Goal: Information Seeking & Learning: Learn about a topic

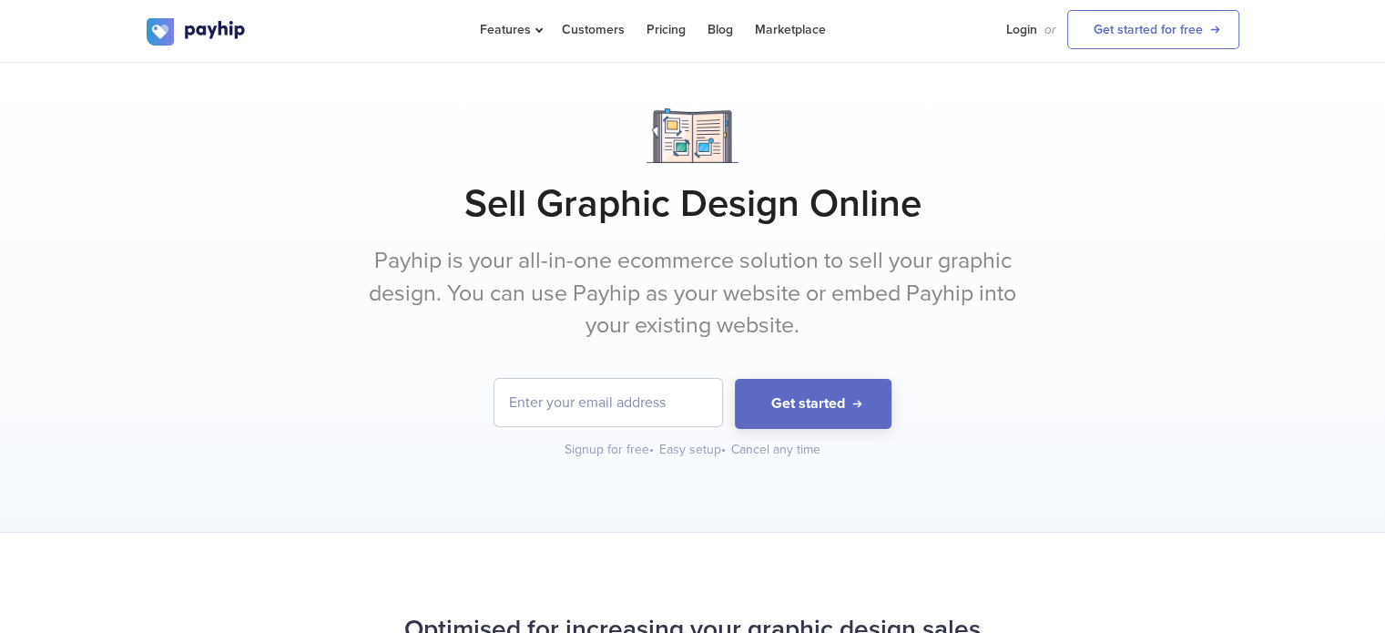
click at [614, 401] on input "email" at bounding box center [608, 402] width 228 height 47
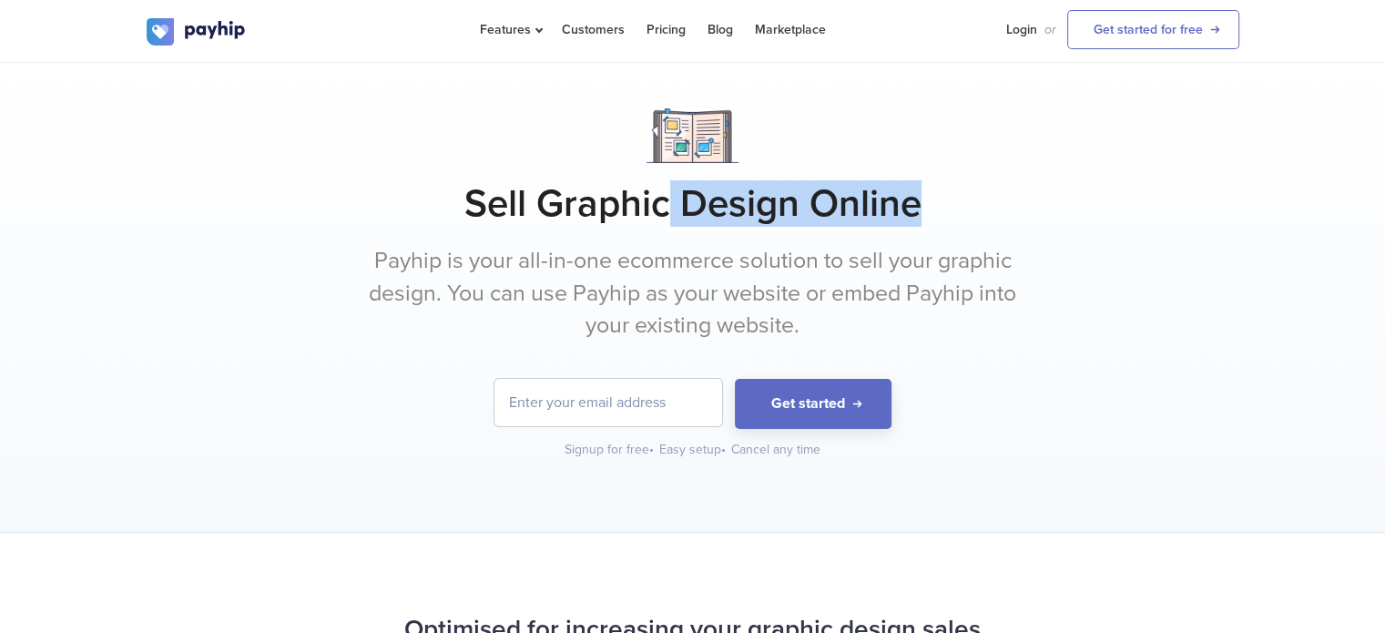
drag, startPoint x: 677, startPoint y: 196, endPoint x: 925, endPoint y: 185, distance: 247.9
click at [925, 185] on h1 "Sell Graphic Design Online" at bounding box center [693, 204] width 1092 height 46
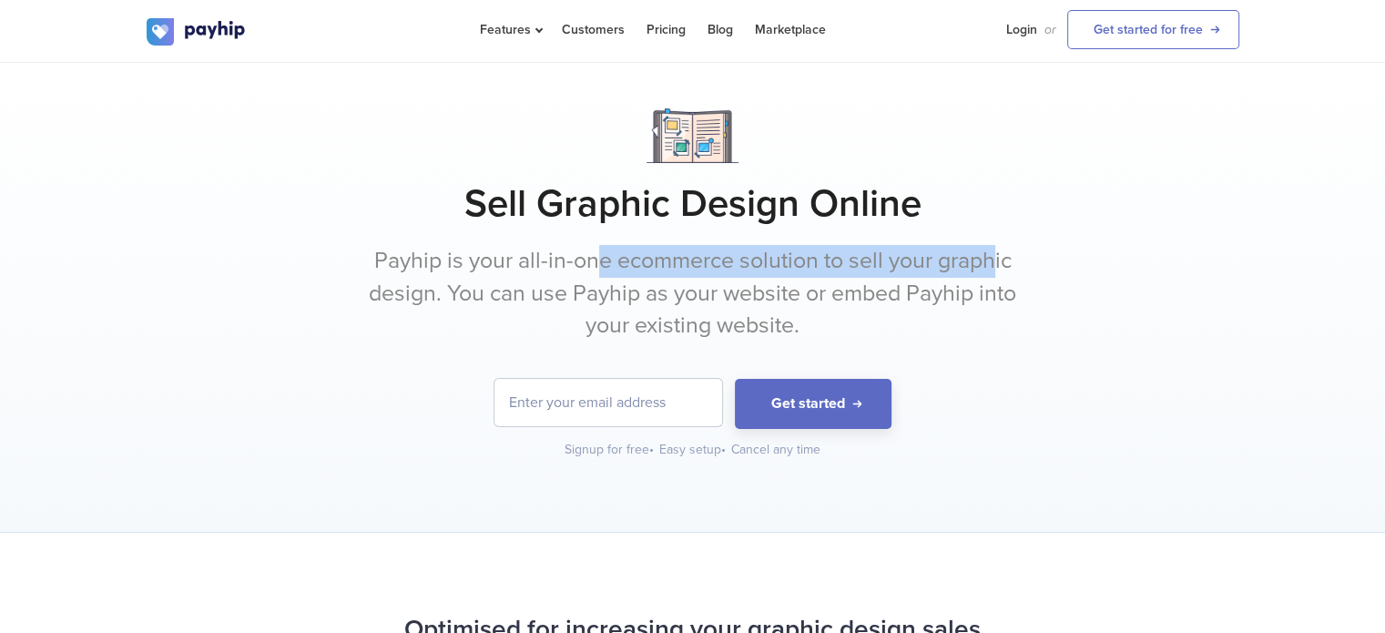
drag, startPoint x: 625, startPoint y: 268, endPoint x: 997, endPoint y: 229, distance: 374.4
click at [997, 229] on div "Sell Graphic Design Online Payhip is your all-in-one ecommerce solution to sell…" at bounding box center [693, 283] width 1092 height 350
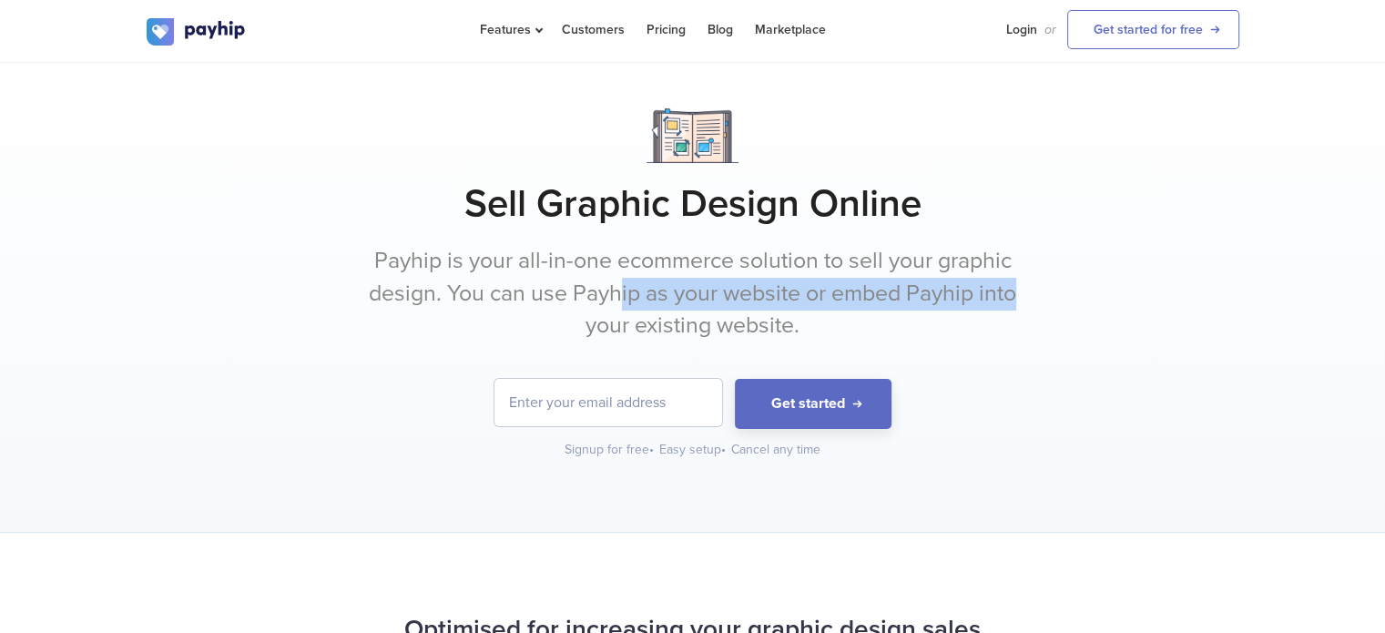
drag, startPoint x: 637, startPoint y: 302, endPoint x: 1027, endPoint y: 287, distance: 389.9
click at [1027, 287] on p "Payhip is your all-in-one ecommerce solution to sell your graphic design. You c…" at bounding box center [692, 293] width 683 height 97
click at [1027, 286] on p "Payhip is your all-in-one ecommerce solution to sell your graphic design. You c…" at bounding box center [692, 293] width 683 height 97
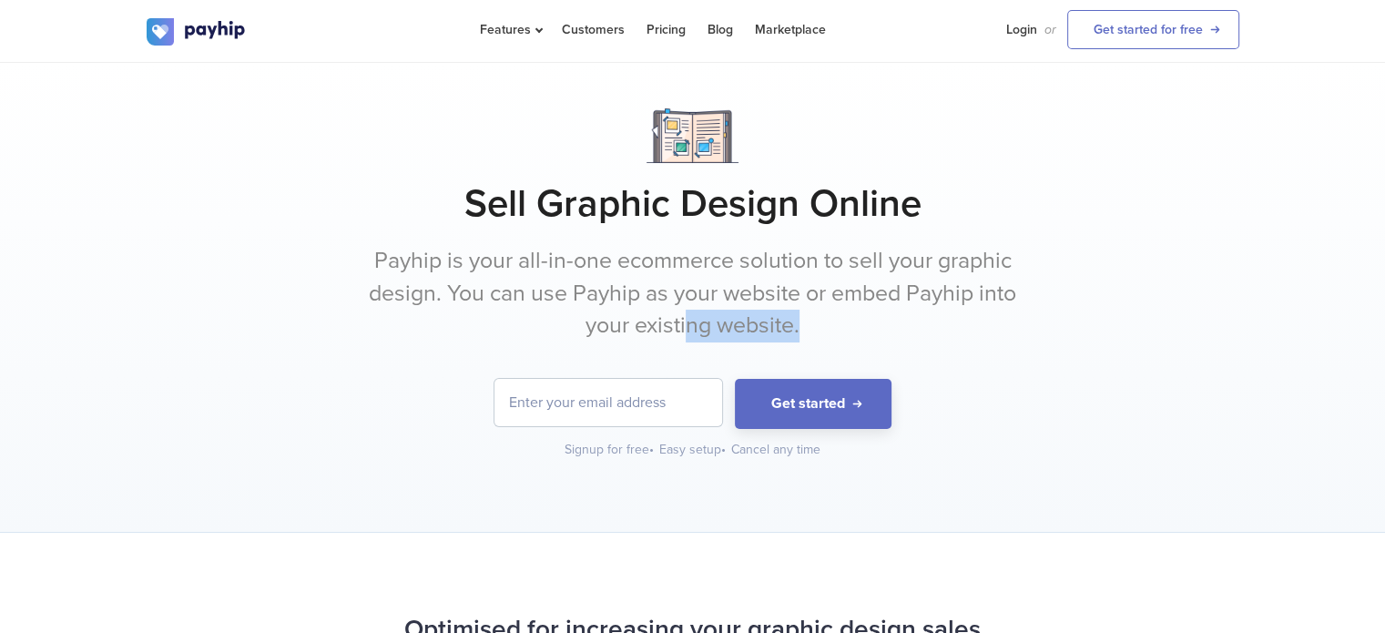
drag, startPoint x: 735, startPoint y: 327, endPoint x: 838, endPoint y: 322, distance: 103.9
click at [838, 322] on p "Payhip is your all-in-one ecommerce solution to sell your graphic design. You c…" at bounding box center [692, 293] width 683 height 97
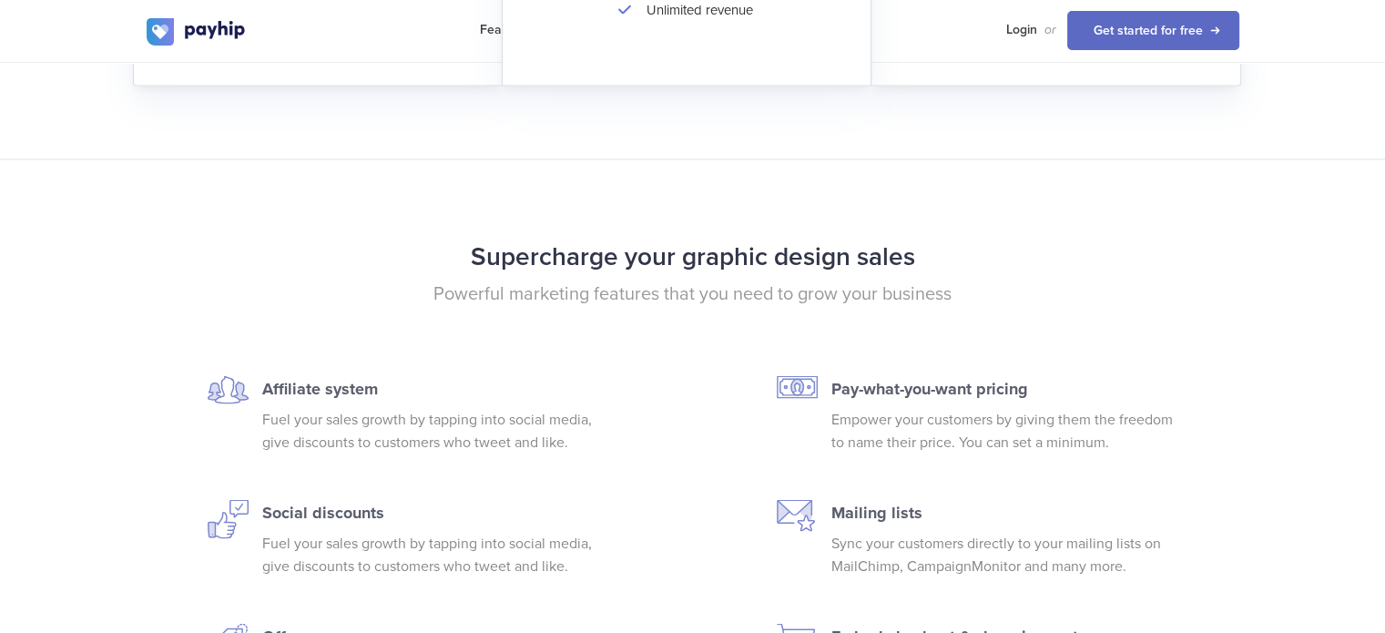
scroll to position [3507, 0]
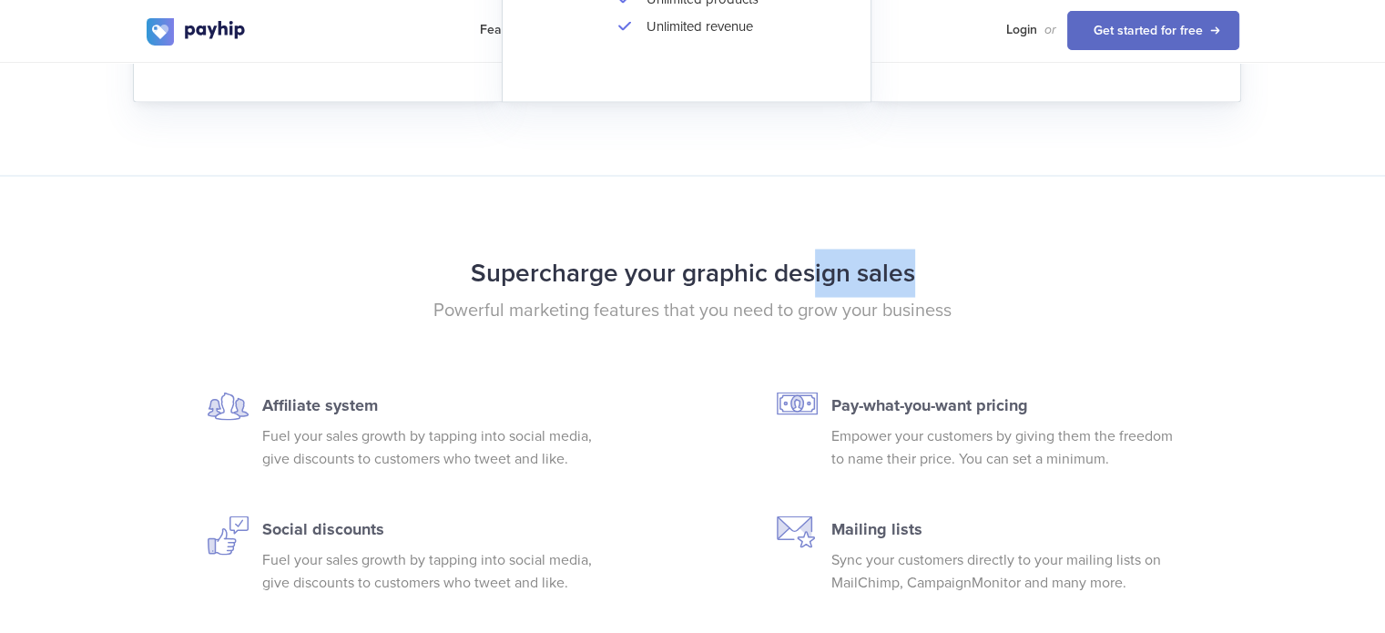
drag, startPoint x: 818, startPoint y: 279, endPoint x: 1007, endPoint y: 277, distance: 188.5
click at [1007, 277] on h2 "Supercharge your graphic design sales" at bounding box center [693, 273] width 1092 height 48
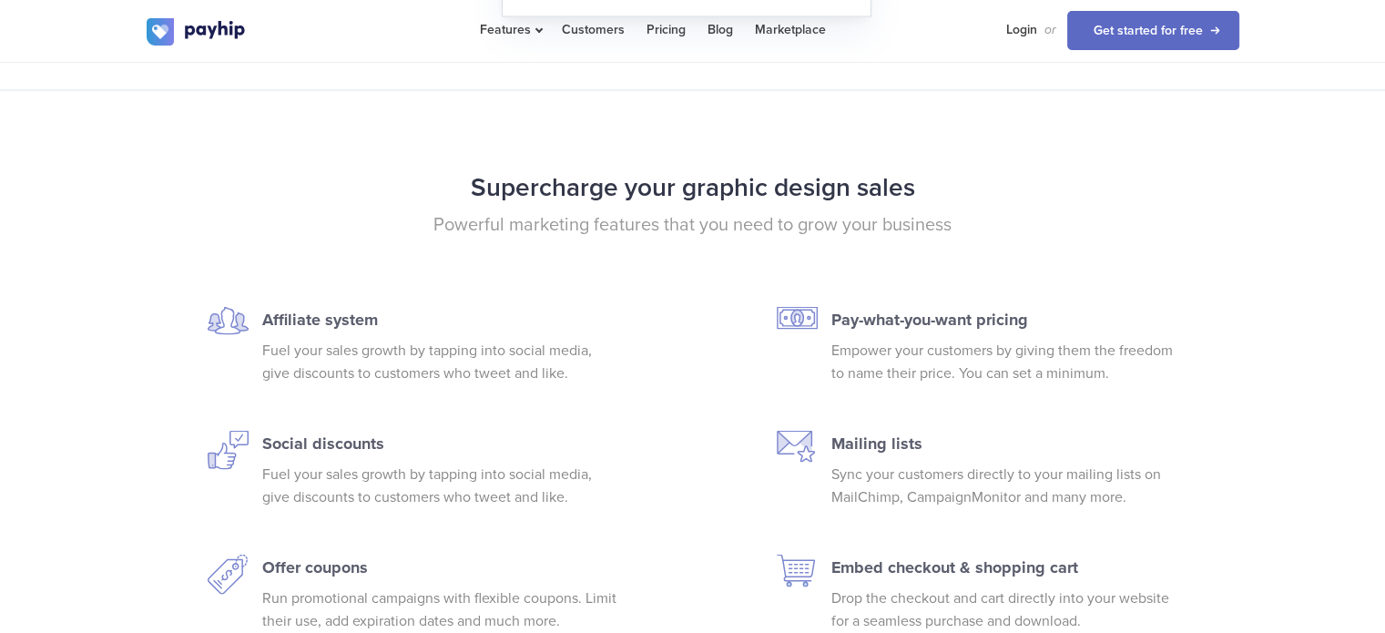
scroll to position [3627, 0]
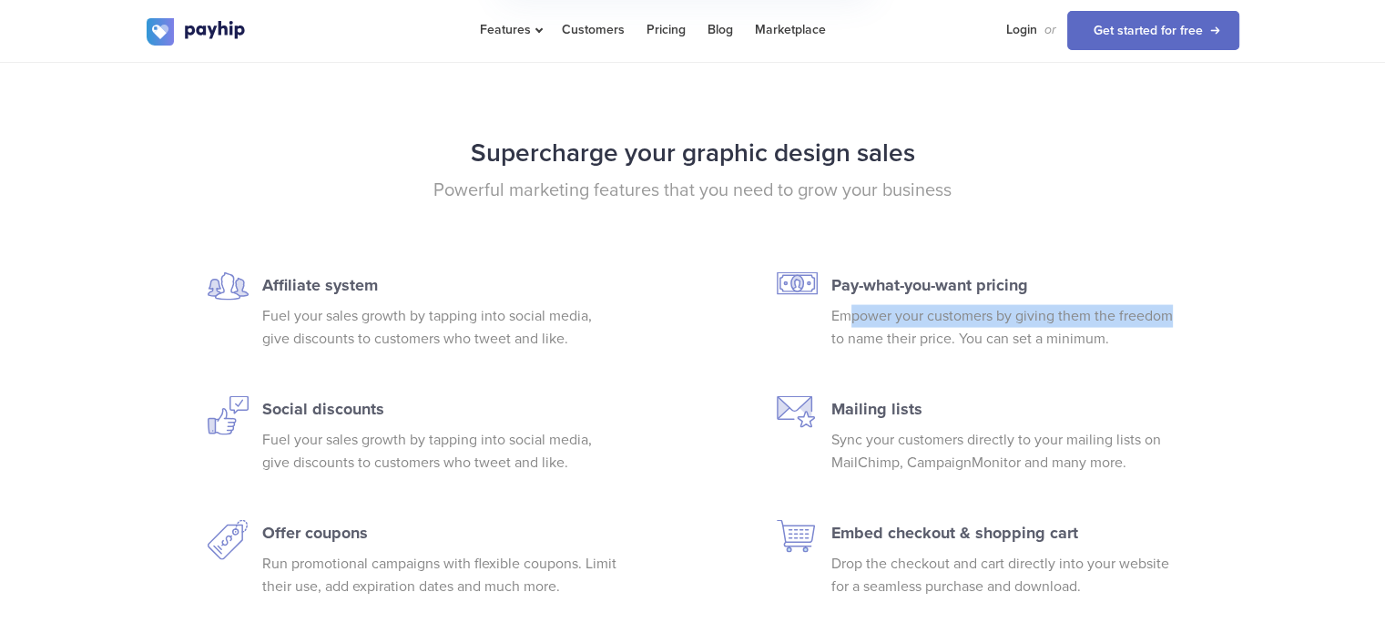
drag, startPoint x: 850, startPoint y: 312, endPoint x: 1171, endPoint y: 305, distance: 320.5
click at [1171, 305] on p "Empower your customers by giving them the freedom to name their price. You can …" at bounding box center [1008, 328] width 355 height 46
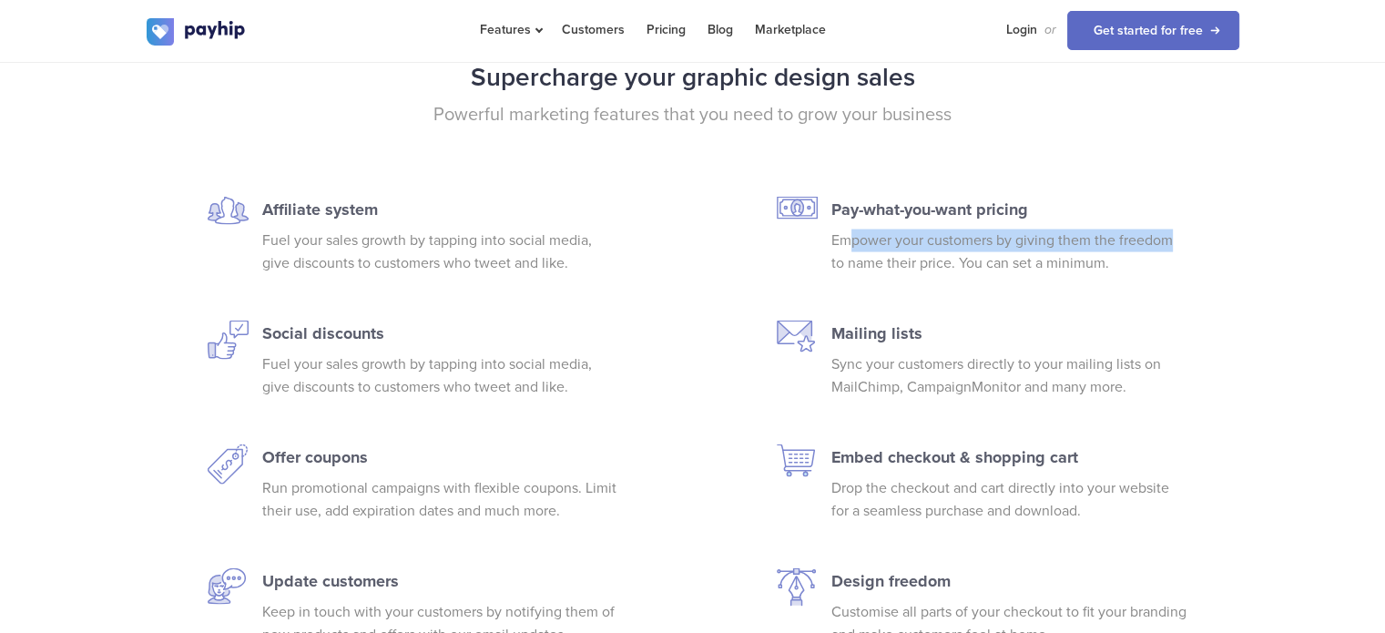
scroll to position [3749, 0]
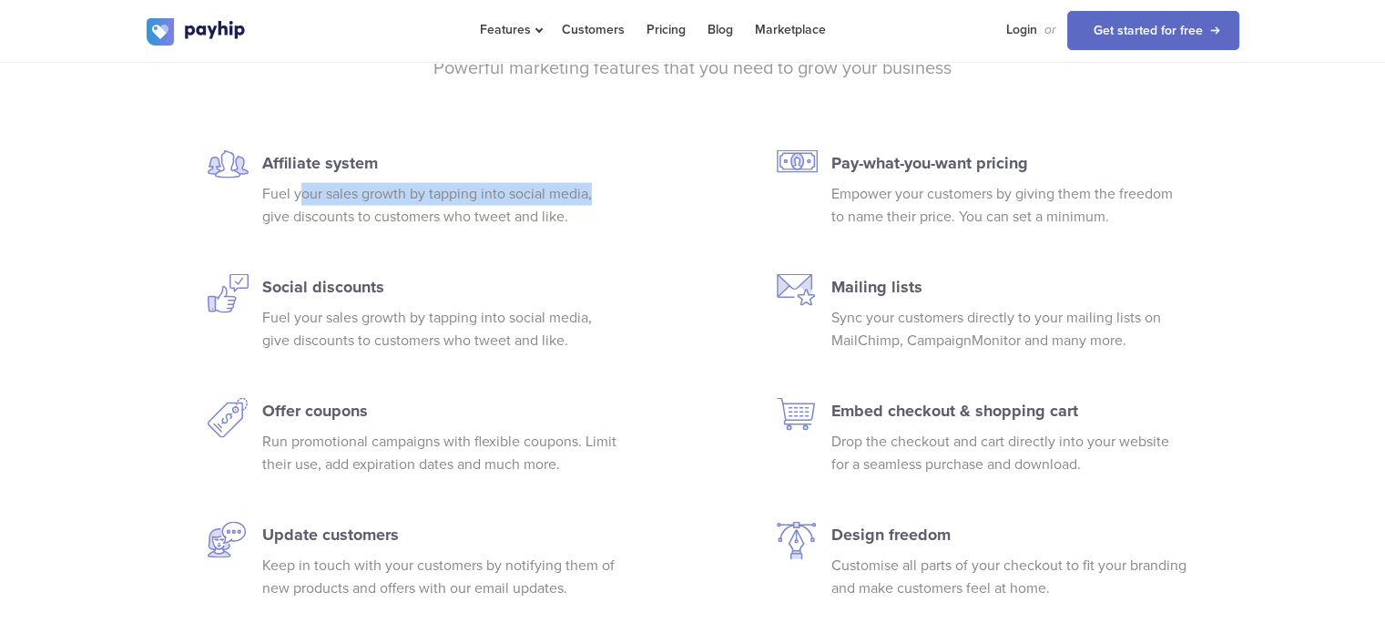
drag, startPoint x: 316, startPoint y: 193, endPoint x: 598, endPoint y: 197, distance: 282.2
click at [598, 197] on p "Fuel your sales growth by tapping into social media, give discounts to customer…" at bounding box center [439, 206] width 355 height 46
click at [581, 210] on p "Fuel your sales growth by tapping into social media, give discounts to customer…" at bounding box center [439, 206] width 355 height 46
drag, startPoint x: 575, startPoint y: 212, endPoint x: 269, endPoint y: 202, distance: 306.0
click at [269, 202] on p "Fuel your sales growth by tapping into social media, give discounts to customer…" at bounding box center [439, 206] width 355 height 46
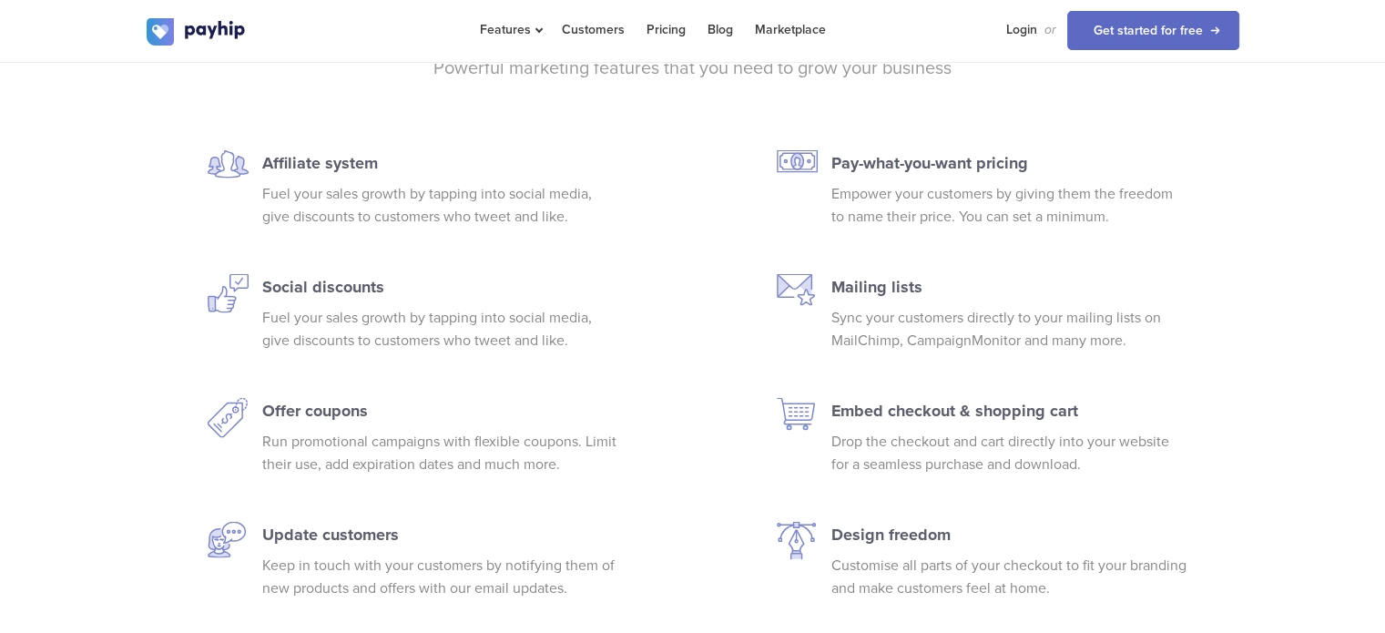
click at [340, 242] on div "Affiliate system Fuel your sales growth by tapping into social media, give disc…" at bounding box center [440, 375] width 382 height 450
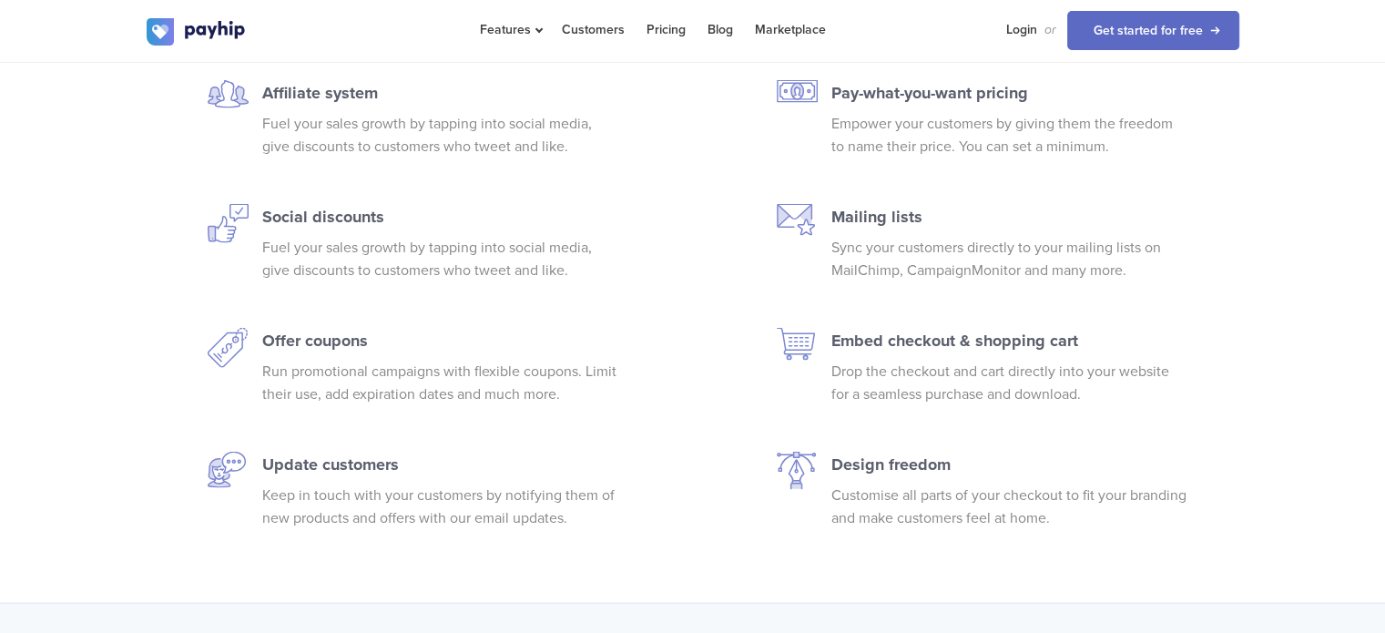
scroll to position [3871, 0]
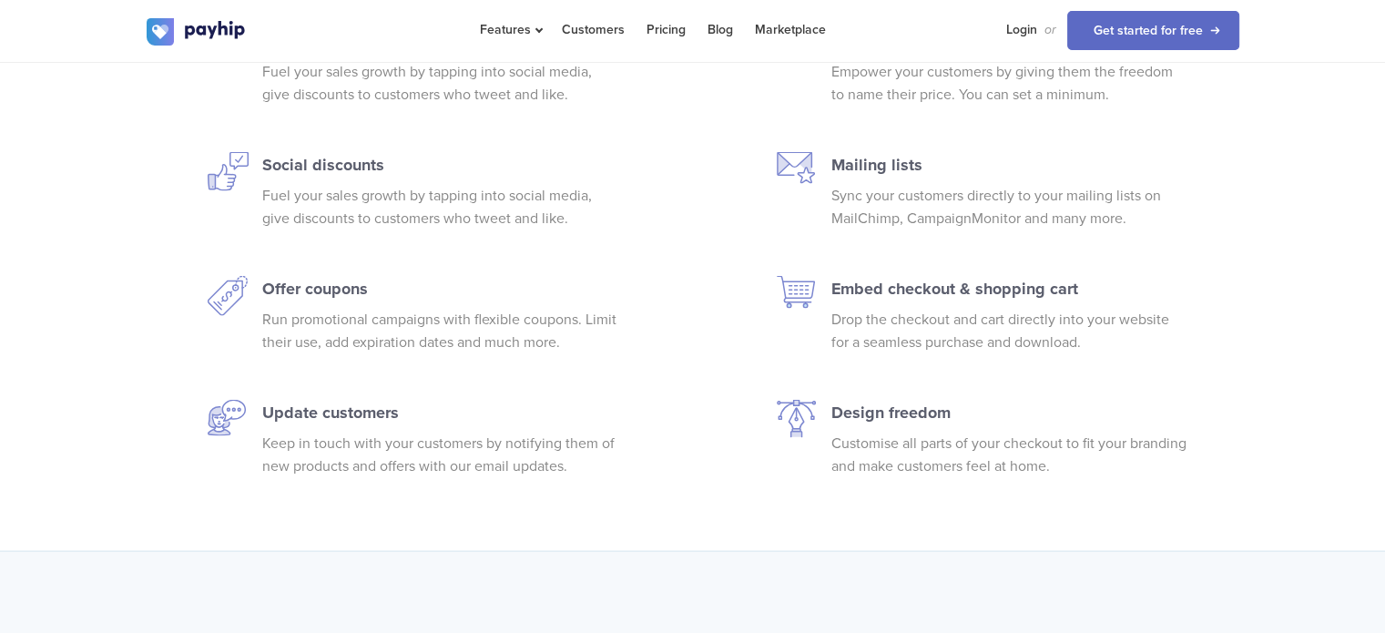
drag, startPoint x: 377, startPoint y: 165, endPoint x: 514, endPoint y: 239, distance: 156.4
click at [514, 239] on div "Affiliate system Fuel your sales growth by tapping into social media, give disc…" at bounding box center [440, 253] width 382 height 450
click at [514, 242] on div "Affiliate system Fuel your sales growth by tapping into social media, give disc…" at bounding box center [440, 253] width 382 height 450
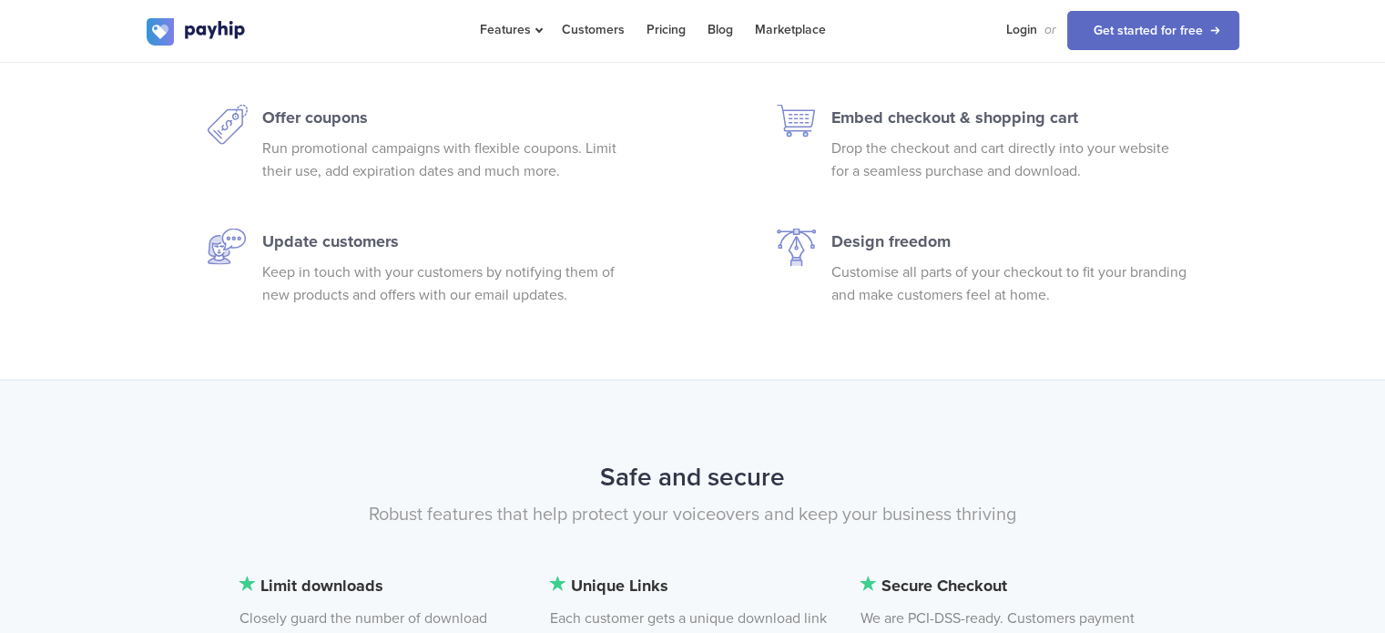
scroll to position [3991, 0]
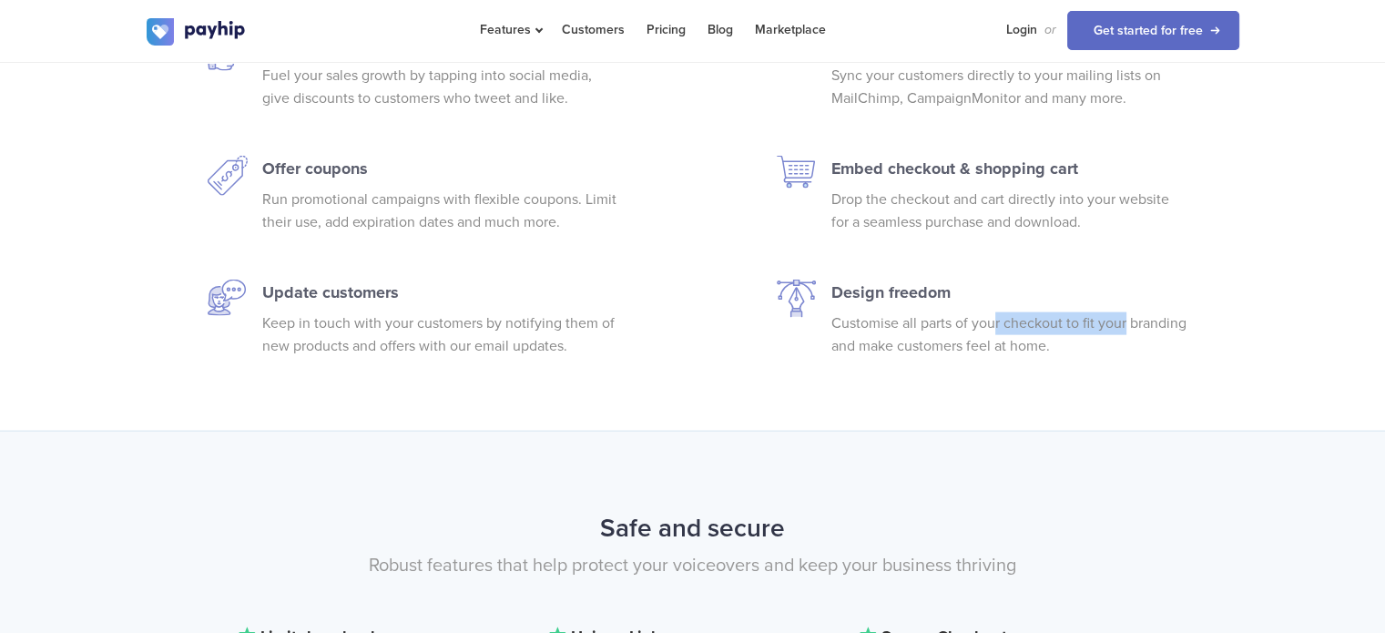
drag, startPoint x: 996, startPoint y: 320, endPoint x: 1150, endPoint y: 312, distance: 154.0
click at [1150, 312] on p "Customise all parts of your checkout to fit your branding and make customers fe…" at bounding box center [1008, 335] width 355 height 46
click at [1122, 356] on div "Supercharge your graphic design sales Powerful marketing features that you need…" at bounding box center [692, 60] width 1385 height 739
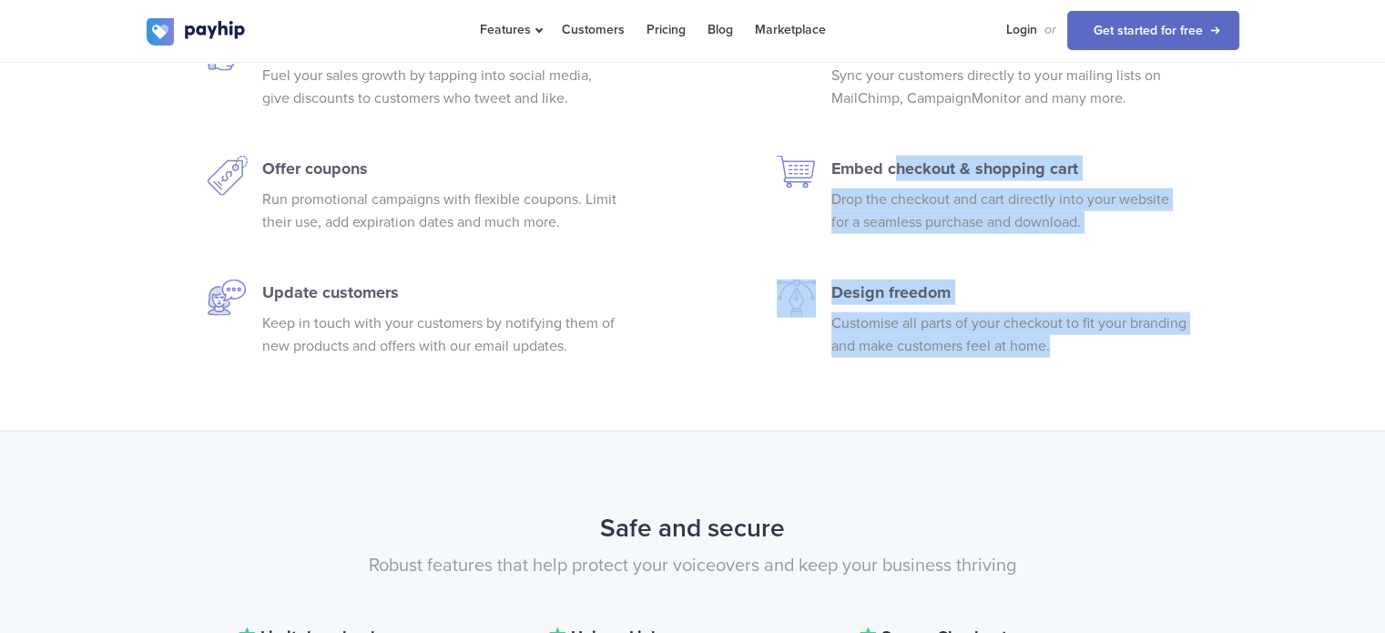
drag, startPoint x: 1128, startPoint y: 344, endPoint x: 834, endPoint y: 189, distance: 332.3
click at [824, 152] on div "Pay-what-you-want pricing Empower your customers by giving them the freedom to …" at bounding box center [1009, 133] width 382 height 450
click at [845, 214] on p "Drop the checkout and cart directly into your website for a seamless purchase a…" at bounding box center [1008, 211] width 355 height 46
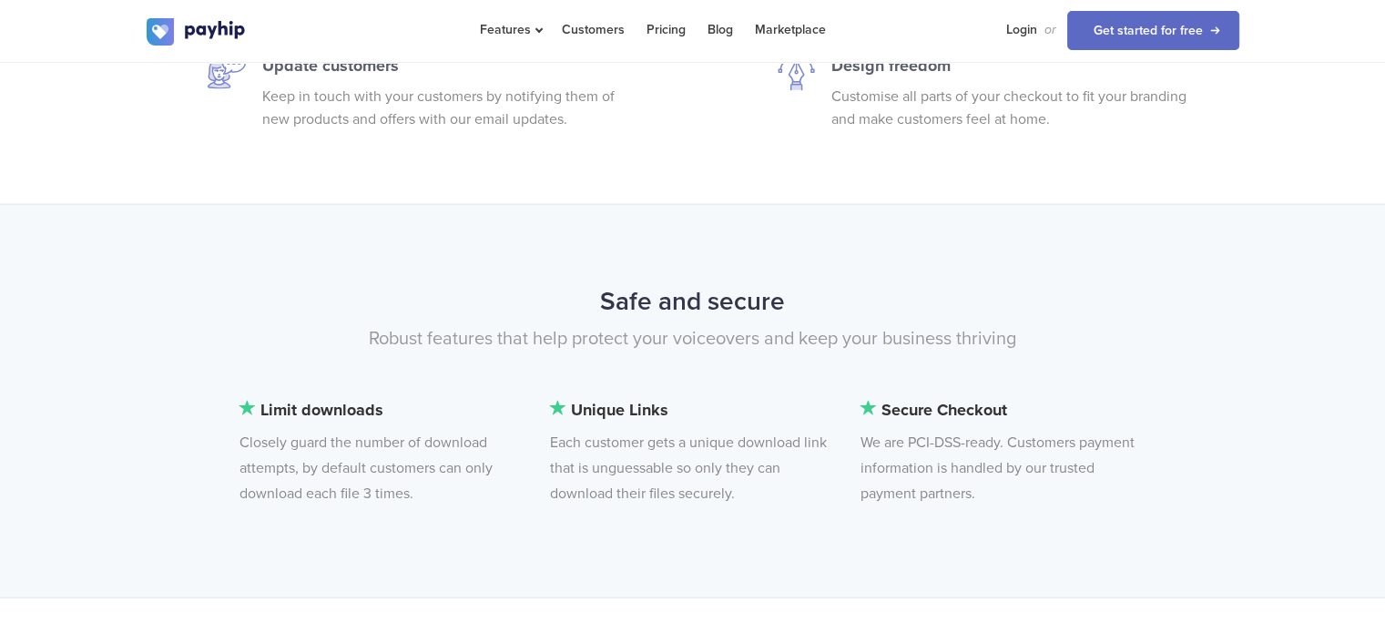
scroll to position [4235, 0]
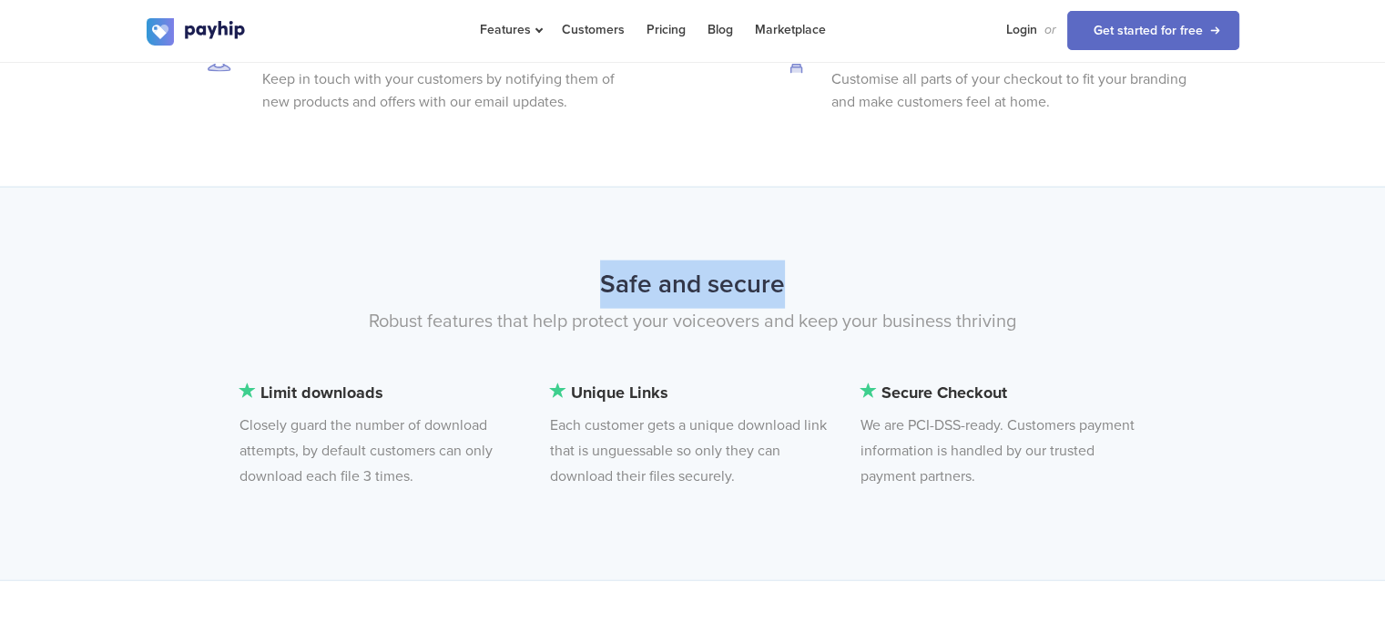
drag, startPoint x: 602, startPoint y: 280, endPoint x: 804, endPoint y: 282, distance: 202.1
click at [804, 282] on h2 "Safe and secure" at bounding box center [693, 284] width 1092 height 48
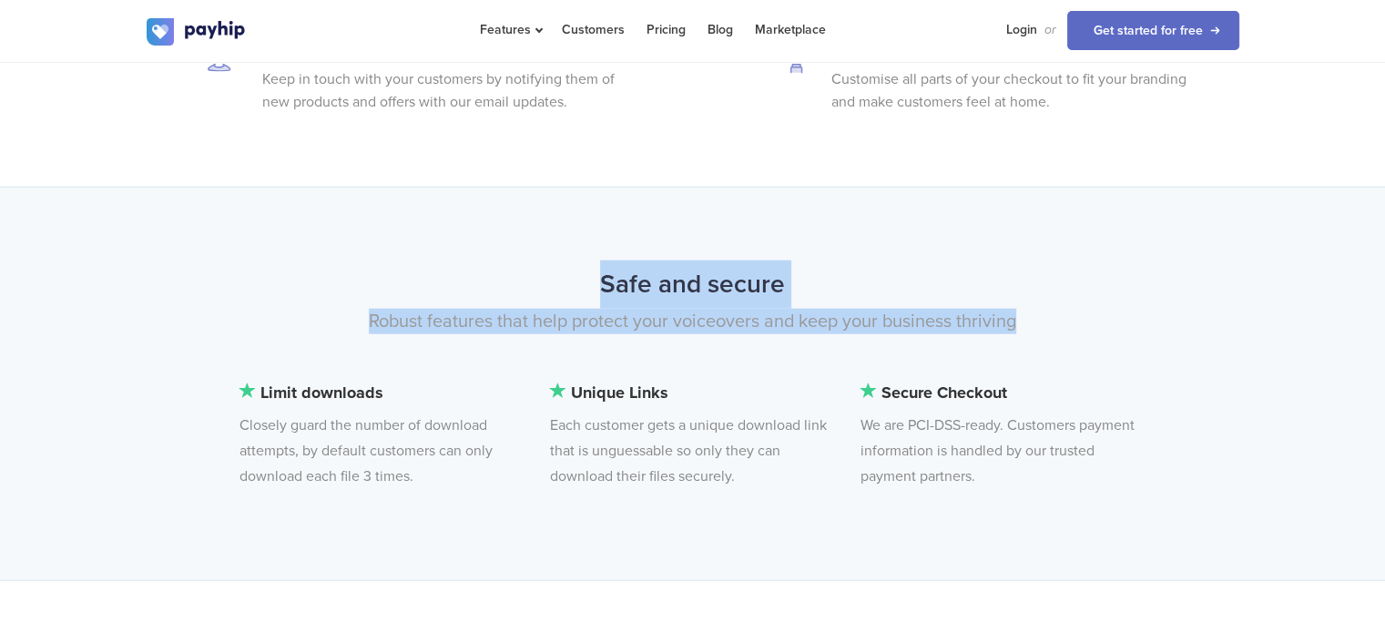
drag, startPoint x: 1062, startPoint y: 324, endPoint x: 318, endPoint y: 270, distance: 746.6
click at [318, 270] on div "Safe and secure Robust features that help protect your voiceovers and keep your…" at bounding box center [693, 319] width 1120 height 119
click at [434, 242] on div "Safe and secure Robust features that help protect your voiceovers and keep your…" at bounding box center [692, 383] width 1385 height 393
click at [924, 236] on div "Safe and secure Robust features that help protect your voiceovers and keep your…" at bounding box center [692, 383] width 1385 height 393
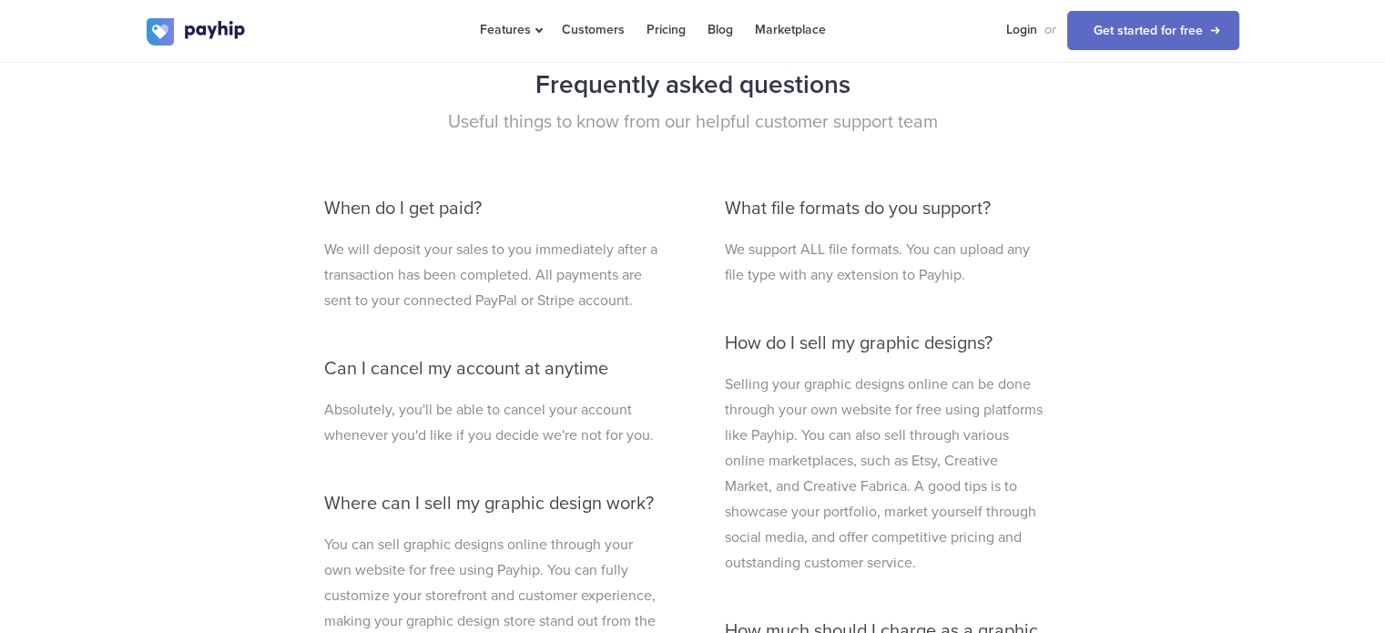
scroll to position [4963, 0]
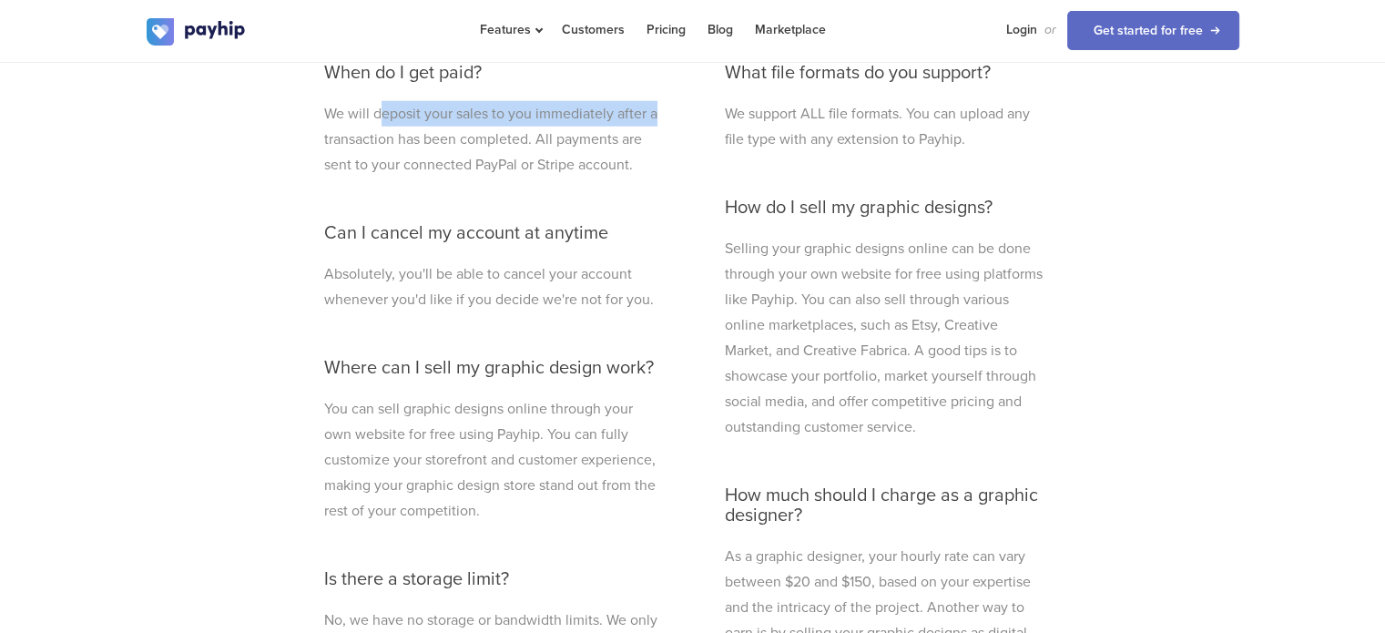
drag, startPoint x: 382, startPoint y: 113, endPoint x: 657, endPoint y: 103, distance: 275.1
click at [657, 103] on p "We will deposit your sales to you immediately after a transaction has been comp…" at bounding box center [492, 139] width 337 height 76
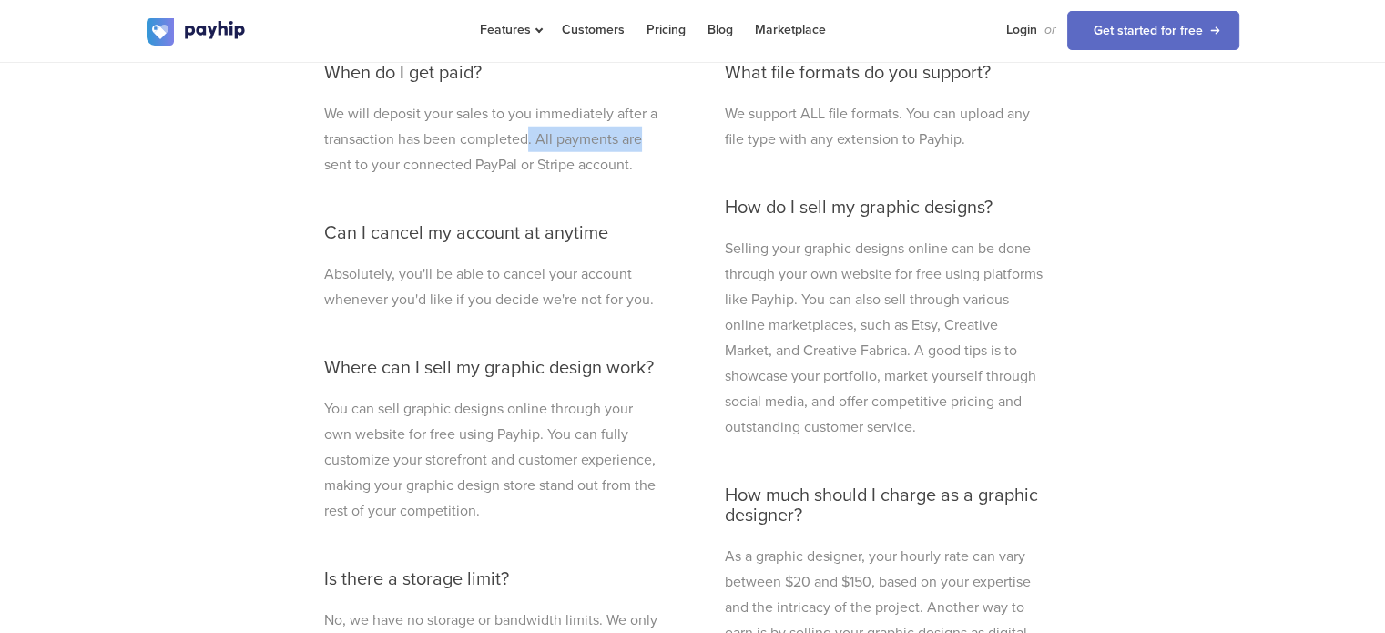
drag, startPoint x: 528, startPoint y: 133, endPoint x: 655, endPoint y: 126, distance: 127.7
click at [655, 126] on p "We will deposit your sales to you immediately after a transaction has been comp…" at bounding box center [492, 139] width 337 height 76
drag, startPoint x: 493, startPoint y: 162, endPoint x: 643, endPoint y: 159, distance: 149.3
click at [643, 159] on p "We will deposit your sales to you immediately after a transaction has been comp…" at bounding box center [492, 139] width 337 height 76
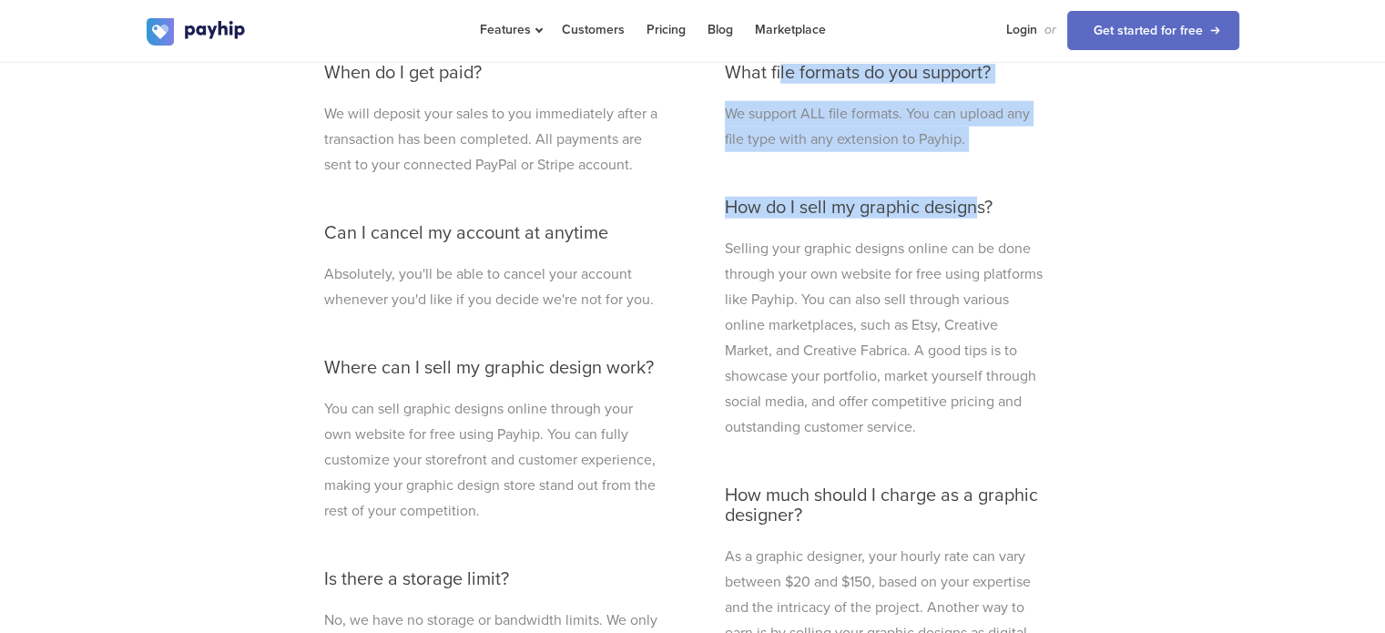
drag, startPoint x: 800, startPoint y: 73, endPoint x: 973, endPoint y: 152, distance: 190.2
click at [973, 152] on div "What file formats do you support? We support ALL file formats. You can upload a…" at bounding box center [885, 602] width 348 height 1114
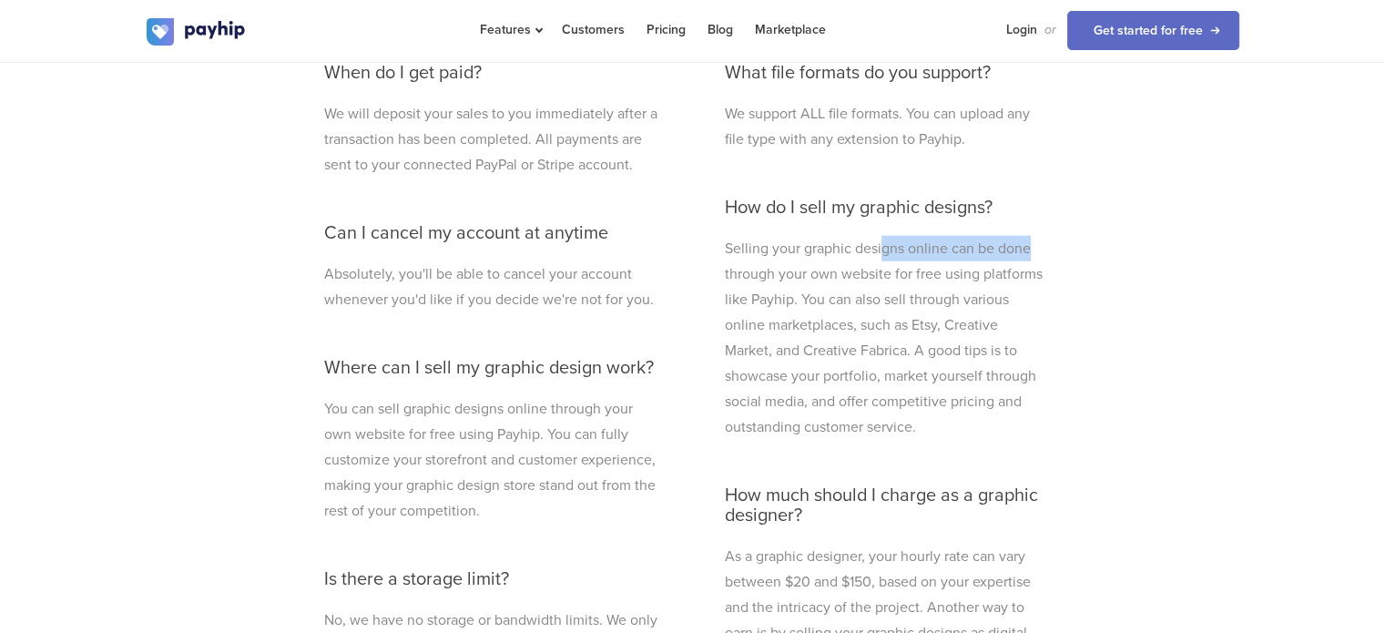
drag, startPoint x: 884, startPoint y: 243, endPoint x: 1057, endPoint y: 221, distance: 174.3
click at [1057, 221] on div "What file formats do you support? We support ALL file formats. You can upload a…" at bounding box center [885, 602] width 348 height 1114
drag, startPoint x: 926, startPoint y: 261, endPoint x: 1069, endPoint y: 259, distance: 142.9
click at [1069, 259] on div "When do I get paid? We will deposit your sales to you immediately after a trans…" at bounding box center [692, 602] width 765 height 1114
click at [799, 313] on p "Selling your graphic designs online can be done through your own website for fr…" at bounding box center [885, 338] width 320 height 204
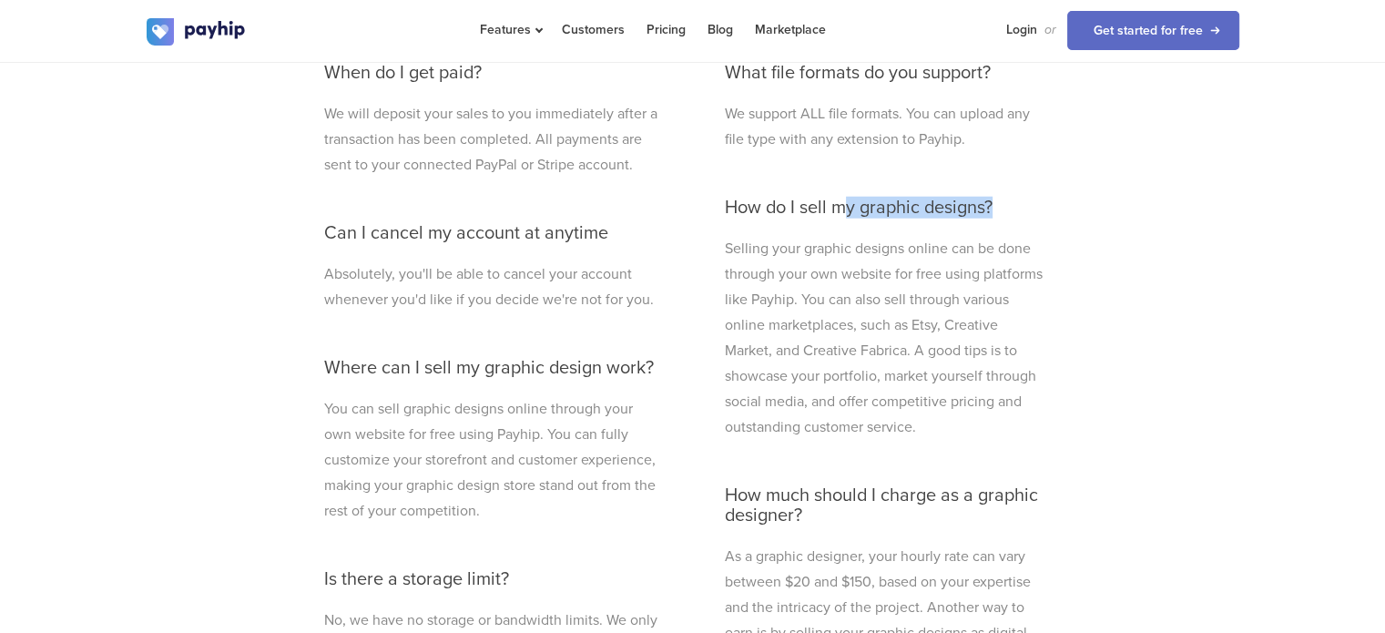
drag, startPoint x: 870, startPoint y: 210, endPoint x: 1031, endPoint y: 208, distance: 161.2
click at [1031, 208] on h3 "How do I sell my graphic designs?" at bounding box center [885, 208] width 320 height 20
click at [906, 358] on p "Selling your graphic designs online can be done through your own website for fr…" at bounding box center [885, 338] width 320 height 204
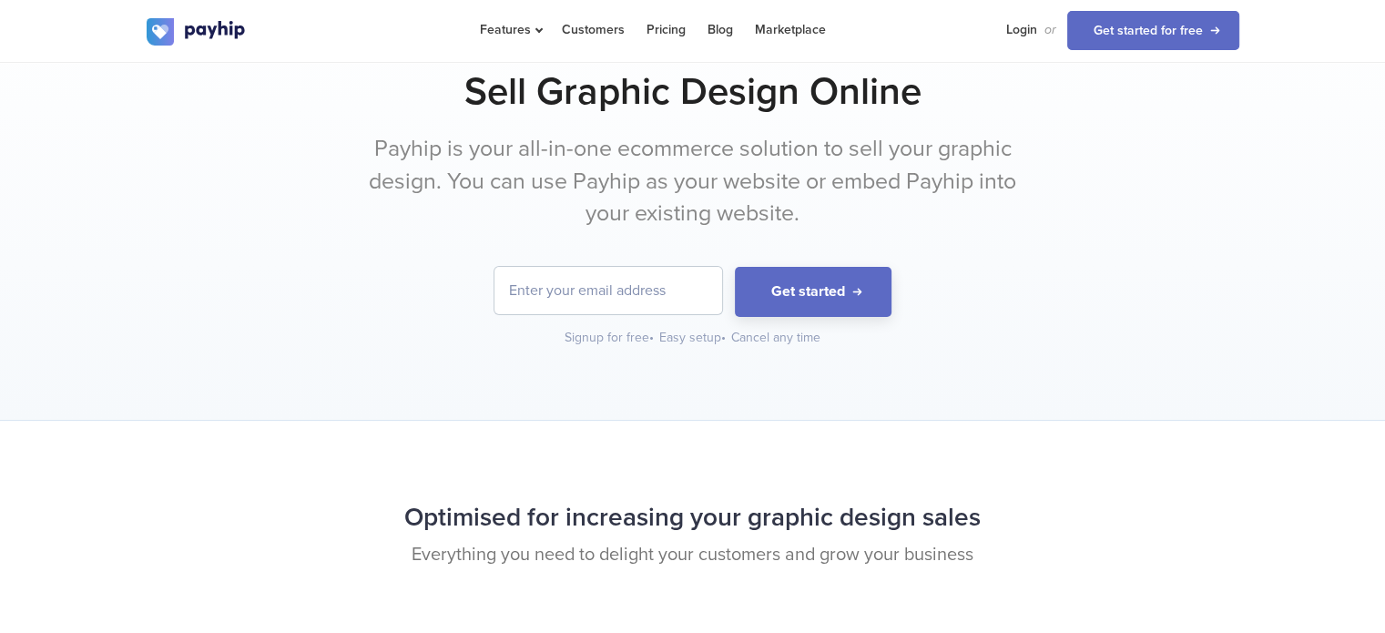
scroll to position [0, 0]
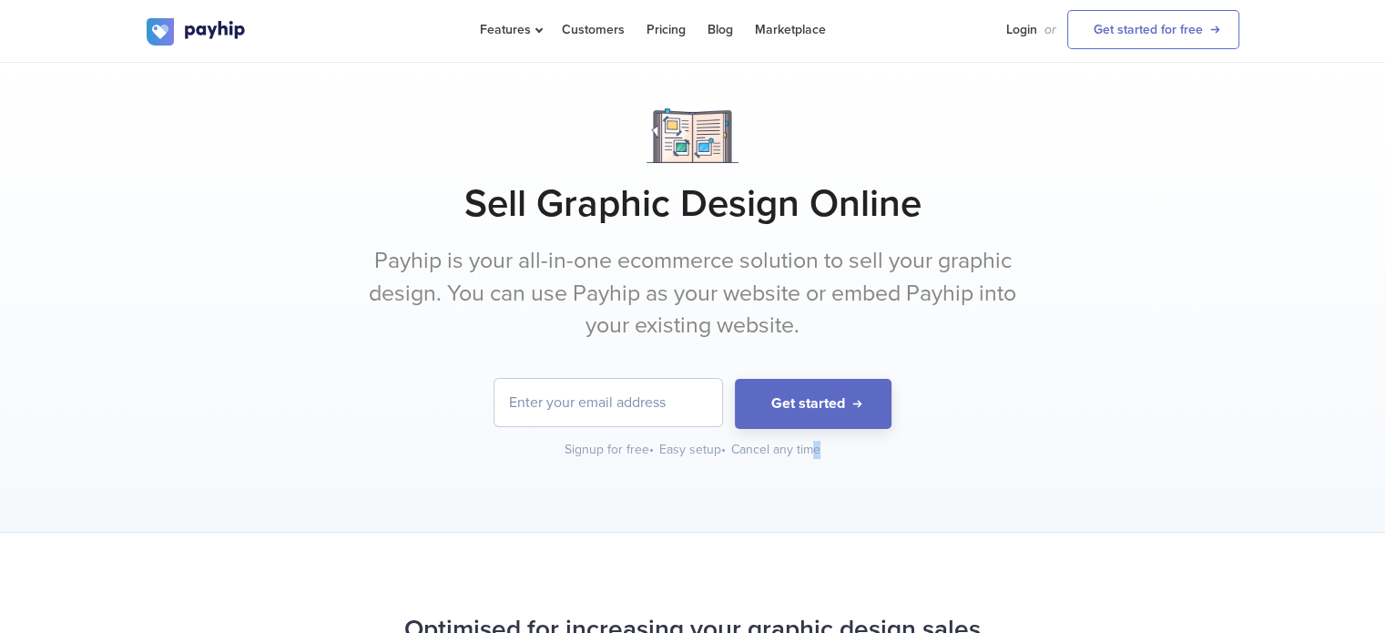
drag, startPoint x: 846, startPoint y: 458, endPoint x: 867, endPoint y: 460, distance: 21.0
click at [867, 460] on div "Sell Graphic Design Online Payhip is your all-in-one ecommerce solution to sell…" at bounding box center [692, 298] width 1385 height 470
drag, startPoint x: 733, startPoint y: 326, endPoint x: 836, endPoint y: 329, distance: 102.9
click at [836, 329] on p "Payhip is your all-in-one ecommerce solution to sell your graphic design. You c…" at bounding box center [692, 293] width 683 height 97
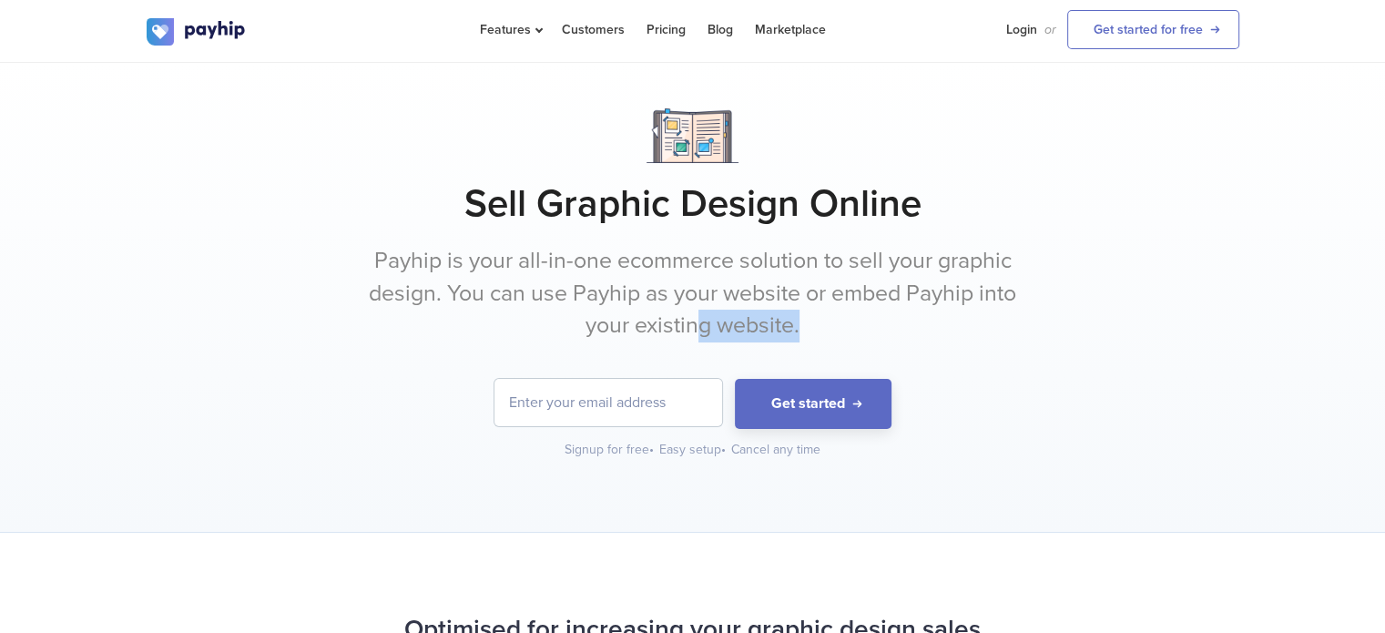
click at [836, 329] on p "Payhip is your all-in-one ecommerce solution to sell your graphic design. You c…" at bounding box center [692, 293] width 683 height 97
